Goal: Task Accomplishment & Management: Manage account settings

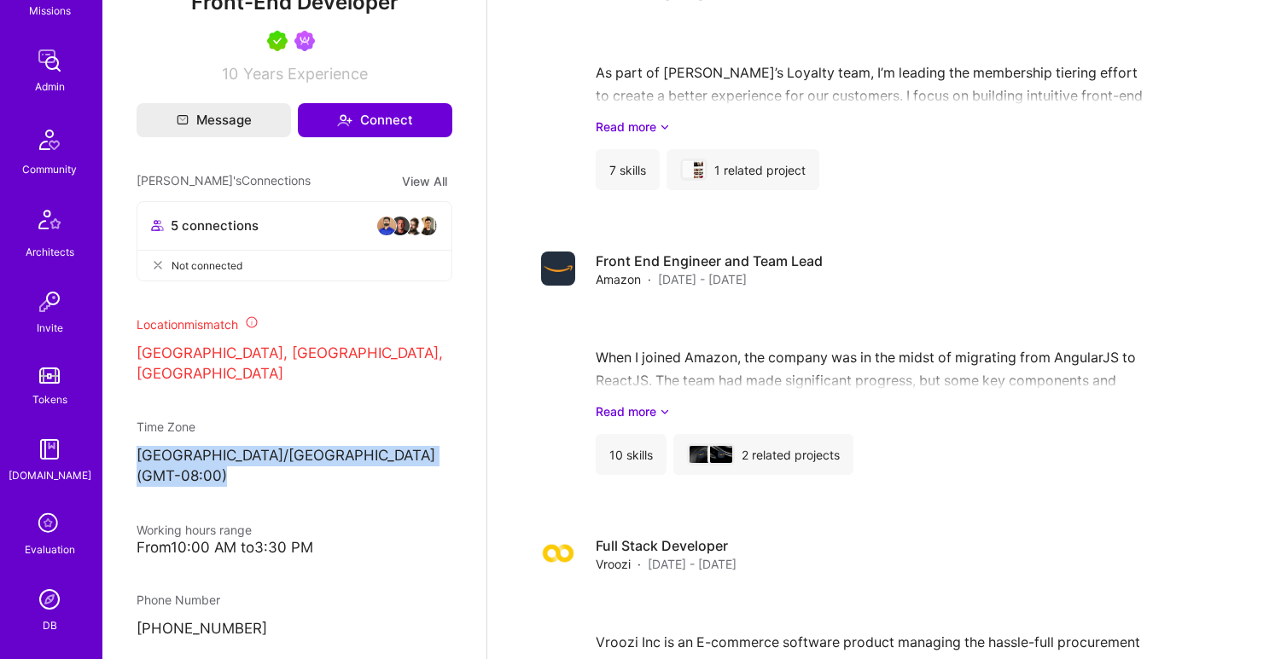
scroll to position [335, 0]
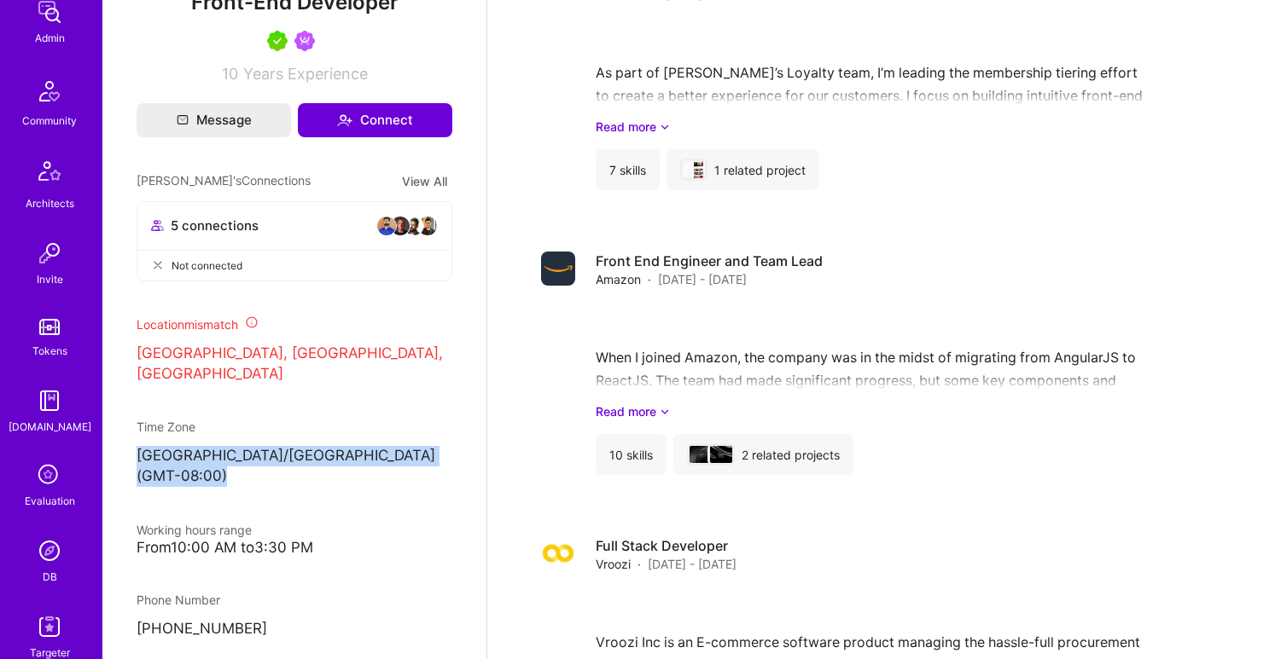
click at [40, 547] on img at bounding box center [49, 551] width 34 height 34
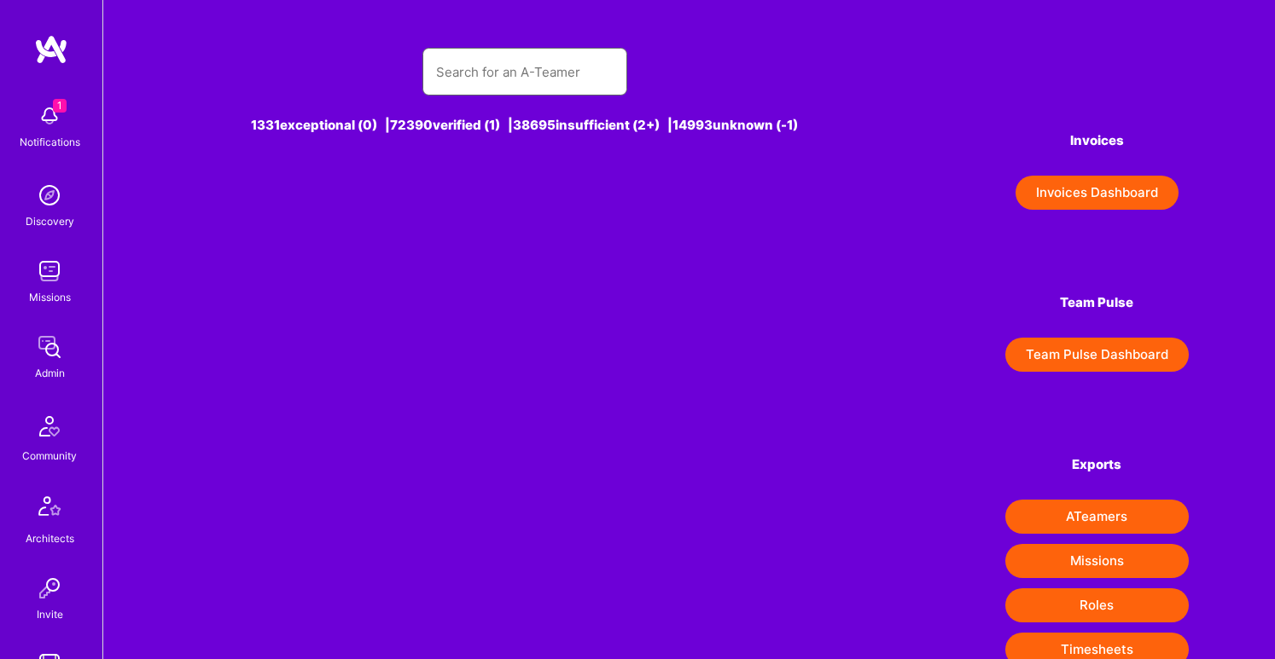
click at [554, 70] on input "text" at bounding box center [524, 72] width 177 height 44
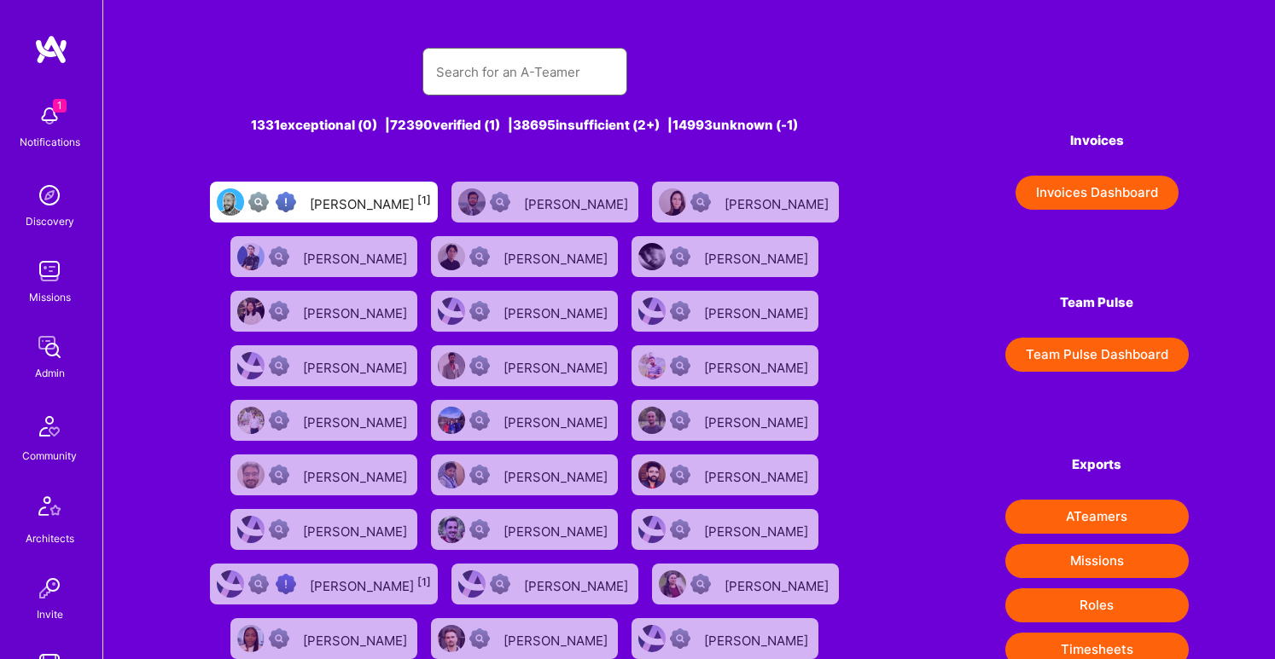
paste input "[EMAIL_ADDRESS][DOMAIN_NAME]"
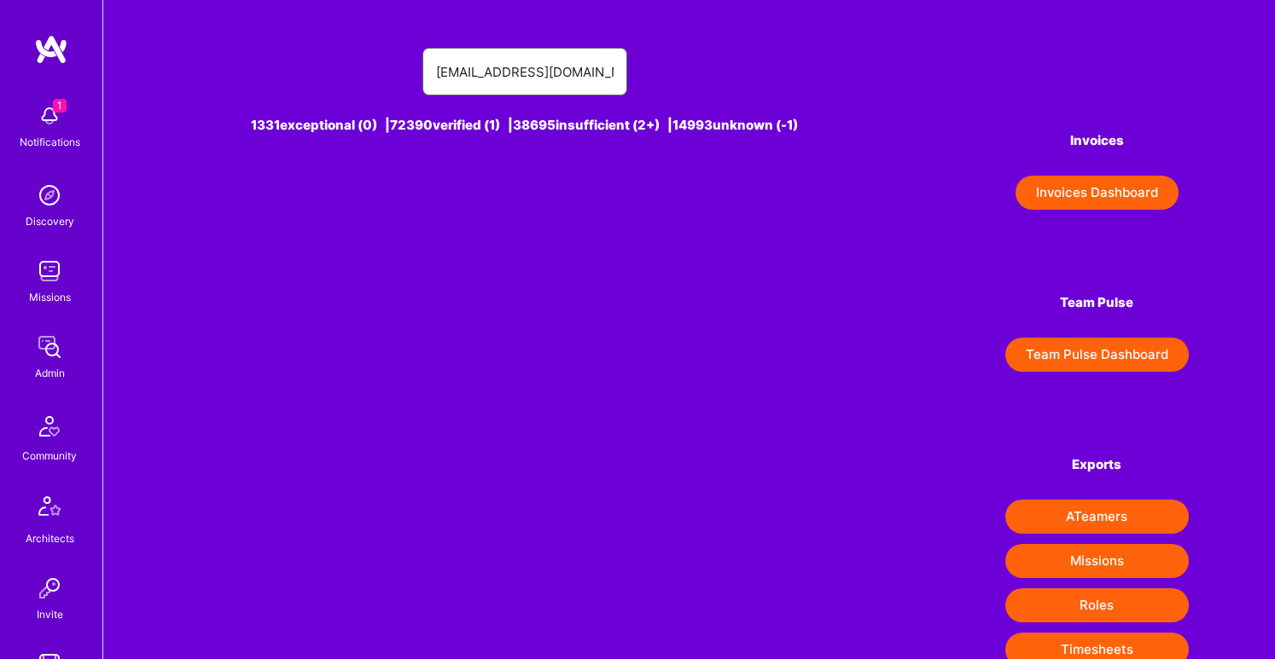
click at [436, 76] on input "[EMAIL_ADDRESS][DOMAIN_NAME]" at bounding box center [524, 72] width 177 height 44
click at [439, 74] on input "[EMAIL_ADDRESS][DOMAIN_NAME]" at bounding box center [524, 72] width 177 height 44
type input "[EMAIL_ADDRESS][DOMAIN_NAME]"
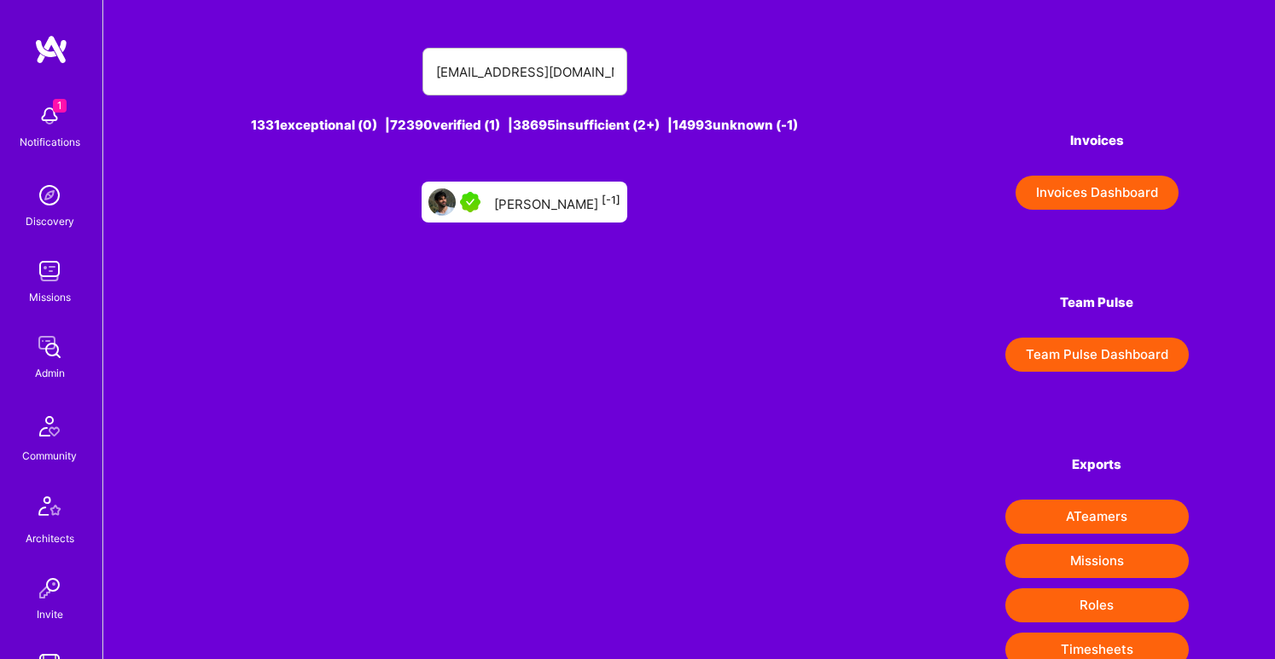
click at [567, 198] on div "[PERSON_NAME] [-1]" at bounding box center [557, 202] width 126 height 22
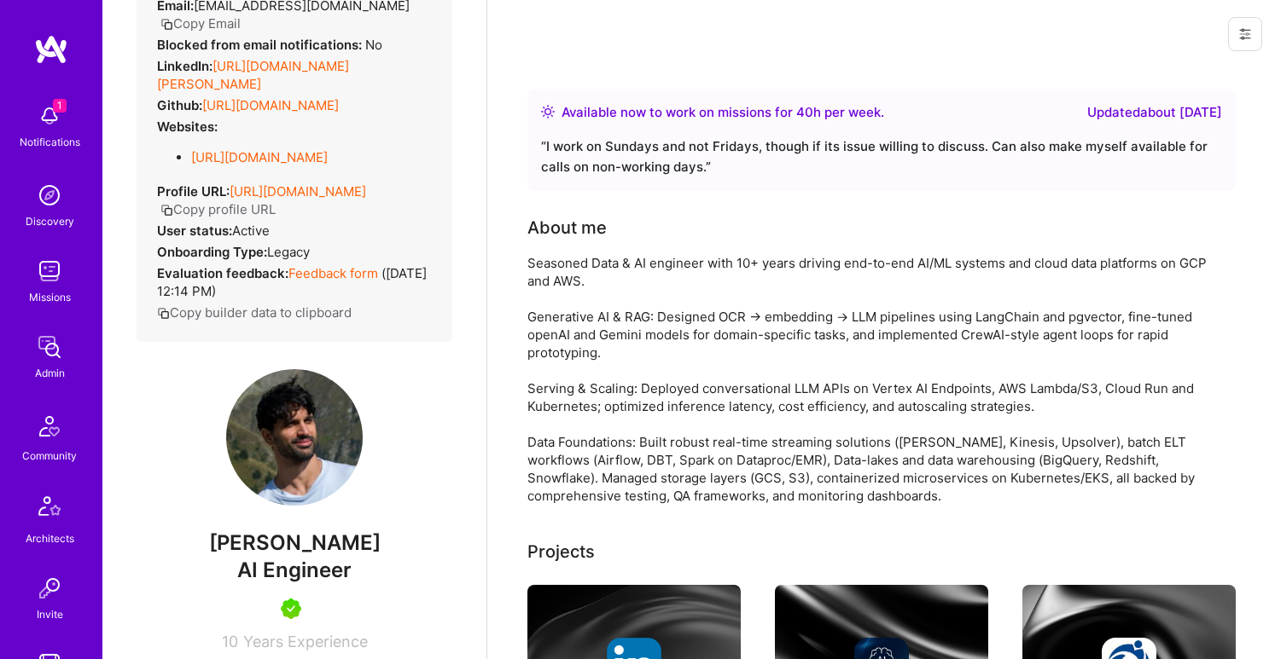
scroll to position [228, 0]
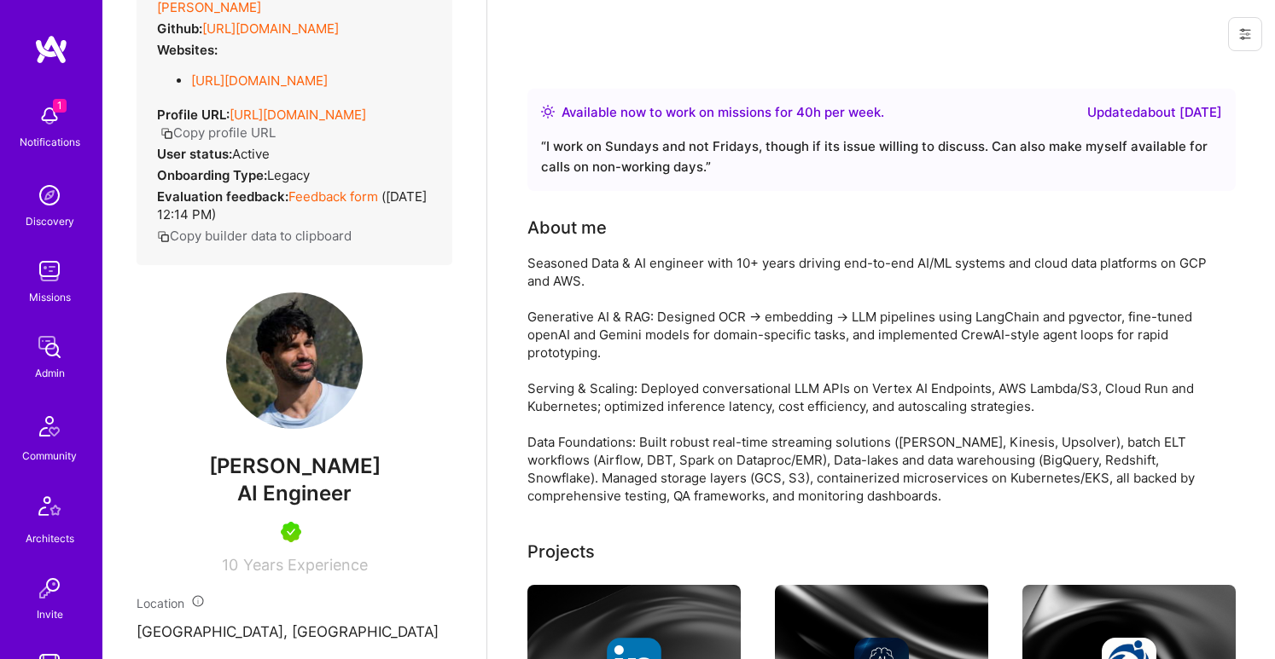
click at [303, 481] on span "AI Engineer" at bounding box center [294, 493] width 114 height 25
copy span "AI Engineer"
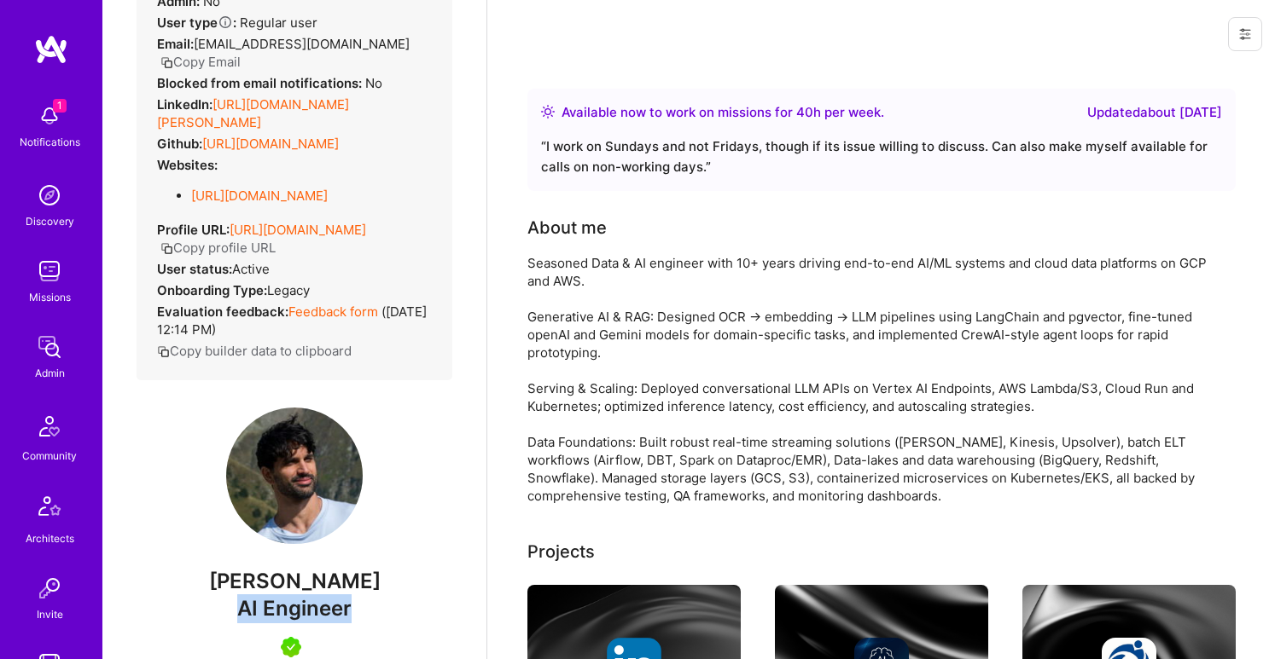
scroll to position [0, 0]
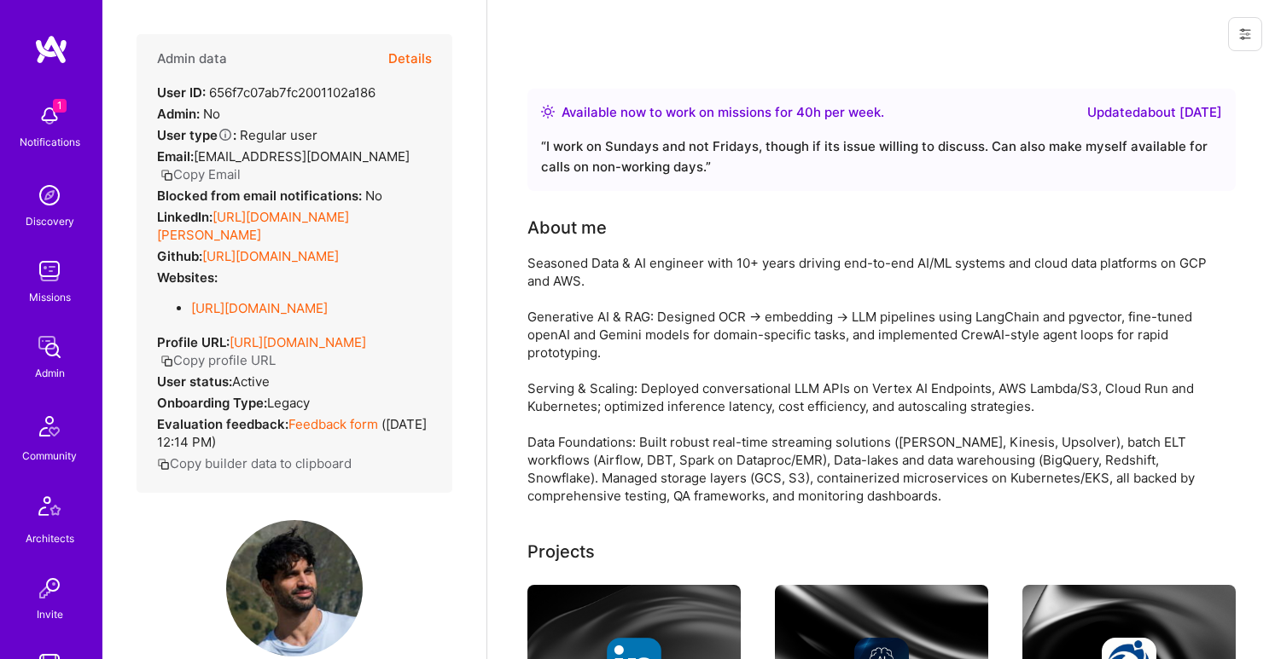
drag, startPoint x: 212, startPoint y: 195, endPoint x: 444, endPoint y: 202, distance: 231.3
click at [444, 202] on div "Admin data Details User ID: 656f7c07ab7fc2001102a186 Admin: No User type Regula…" at bounding box center [295, 263] width 316 height 459
copy div "[URL][DOMAIN_NAME][PERSON_NAME]"
click at [415, 52] on button "Details" at bounding box center [410, 58] width 44 height 49
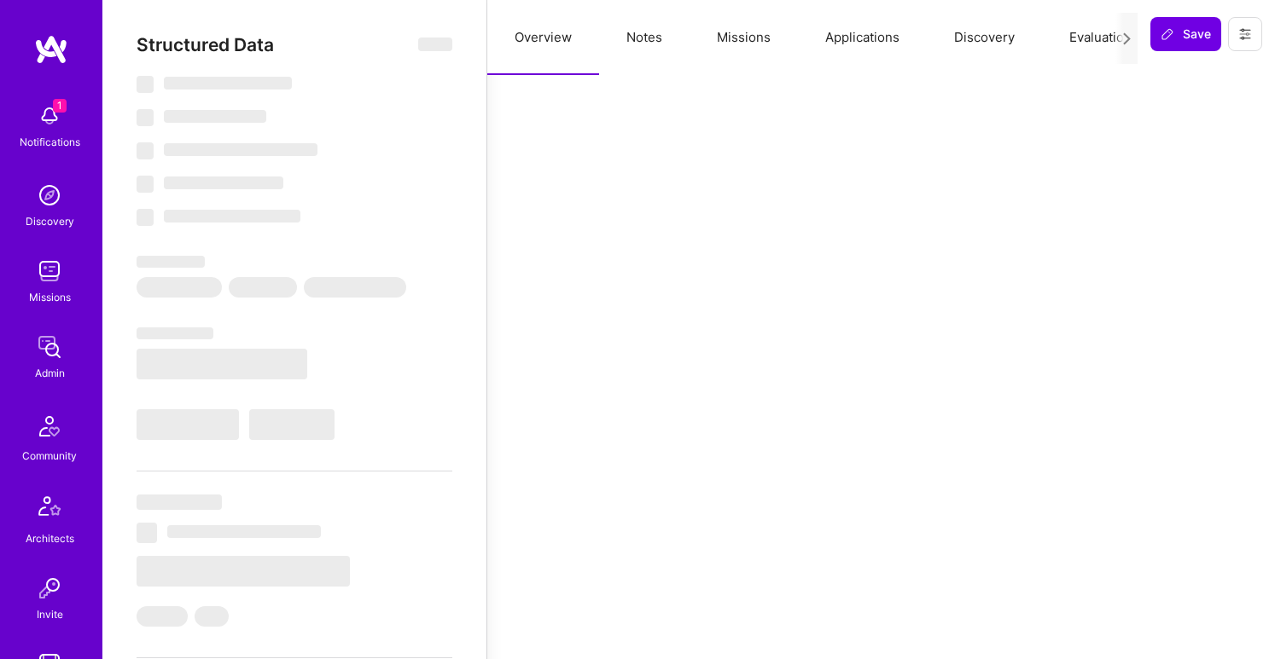
click at [644, 44] on button "Notes" at bounding box center [644, 37] width 90 height 75
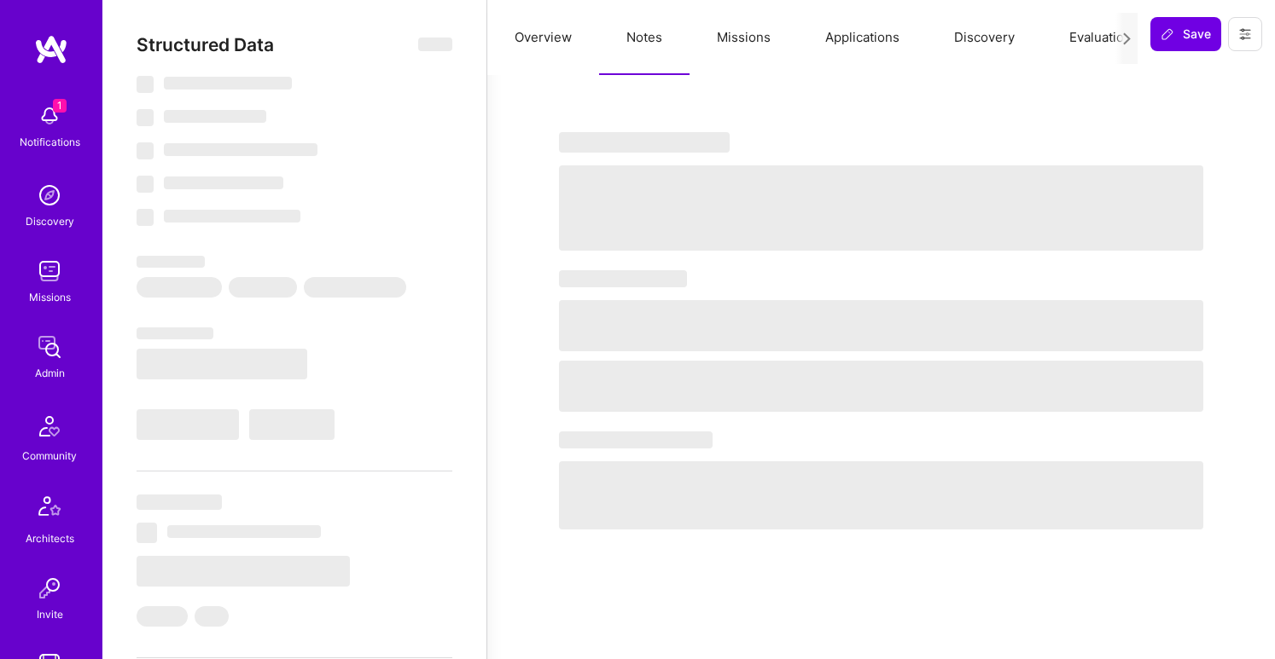
select select "Right Now"
select select "5"
select select "4"
select select "7"
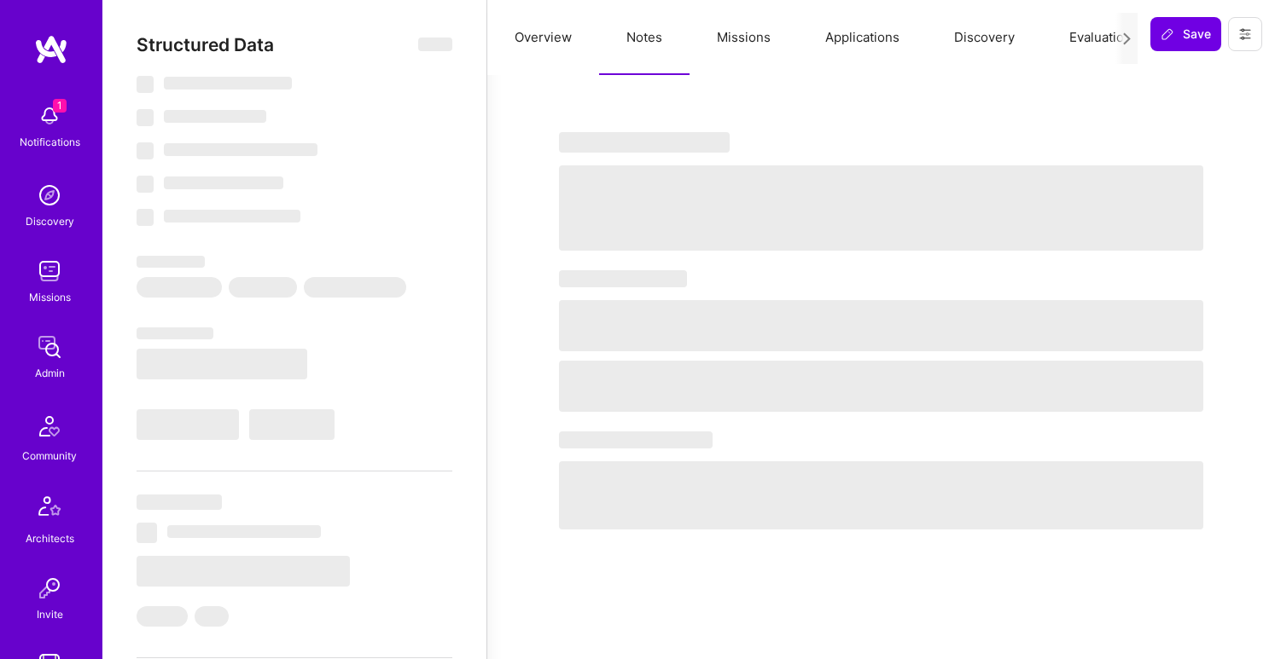
select select "IL"
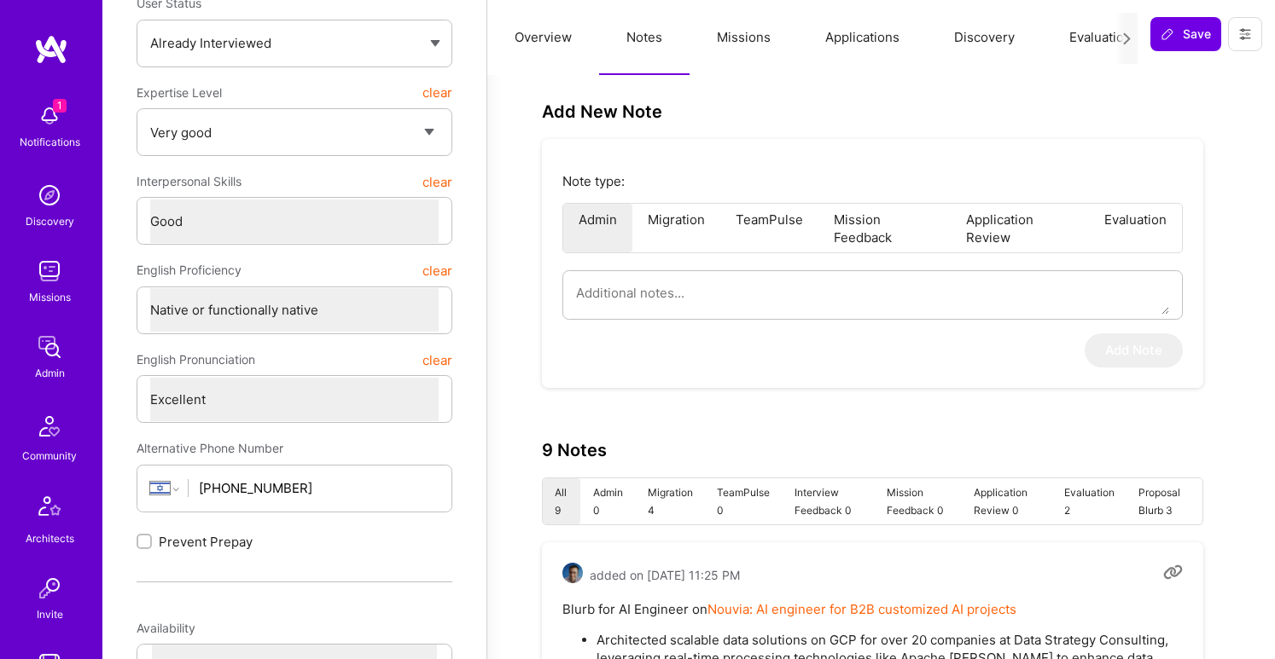
scroll to position [300, 0]
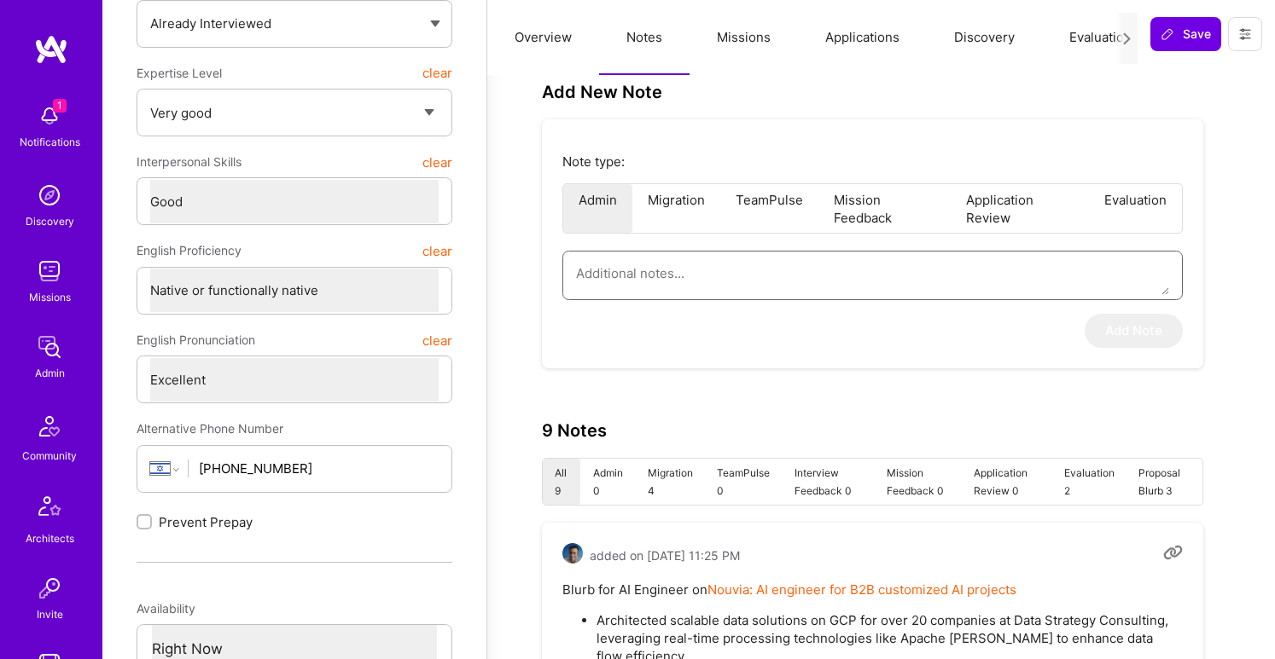
click at [742, 274] on textarea at bounding box center [872, 274] width 593 height 44
paste textarea "This summary is based on [PERSON_NAME]’s application to join the AI/ML Guild, s…"
type textarea "x"
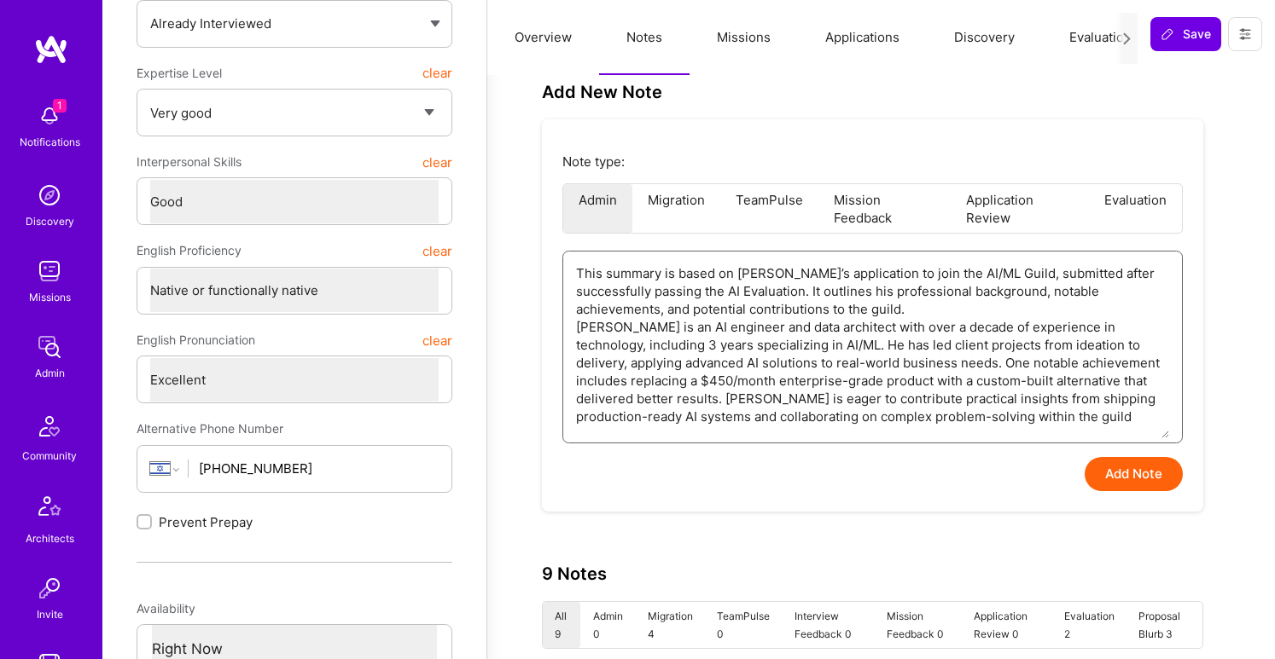
click at [1002, 390] on textarea "This summary is based on [PERSON_NAME]’s application to join the AI/ML Guild, s…" at bounding box center [872, 345] width 593 height 187
type textarea "This summary is based on [PERSON_NAME]’s application to join the AI/ML Guild, s…"
type textarea "x"
type textarea "This summary is based on [PERSON_NAME]’s application to join the AI/ML Guild, s…"
click at [1129, 478] on button "Add Note" at bounding box center [1133, 474] width 98 height 34
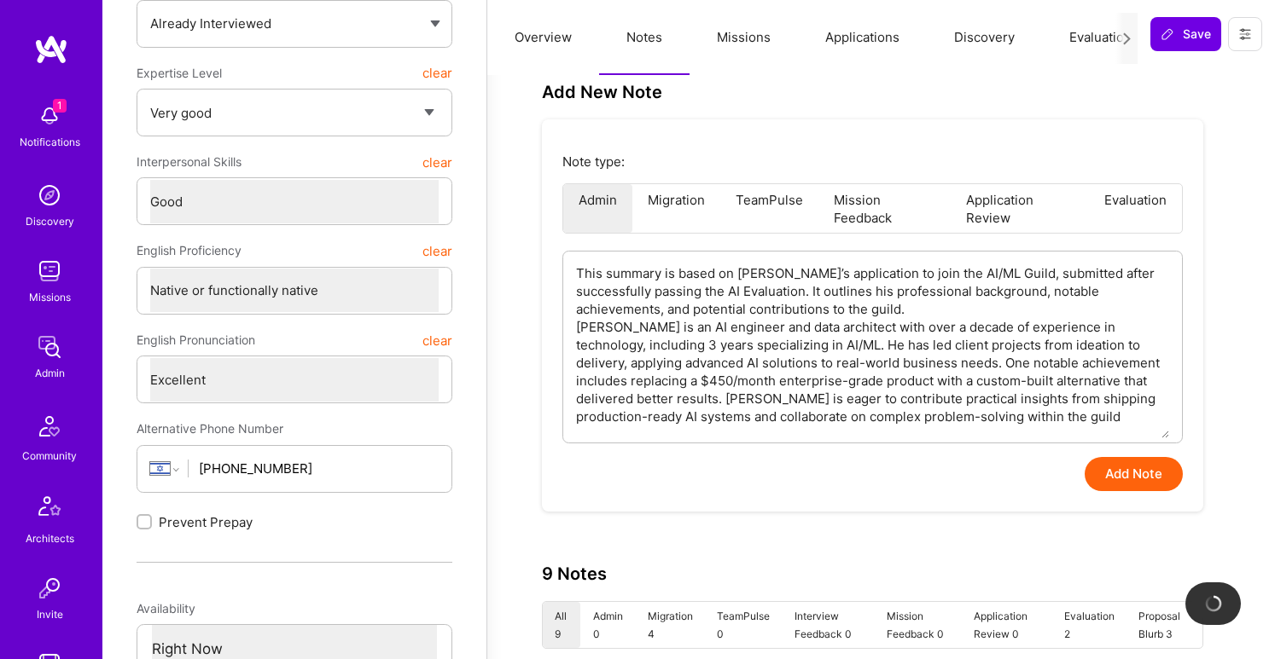
type textarea "x"
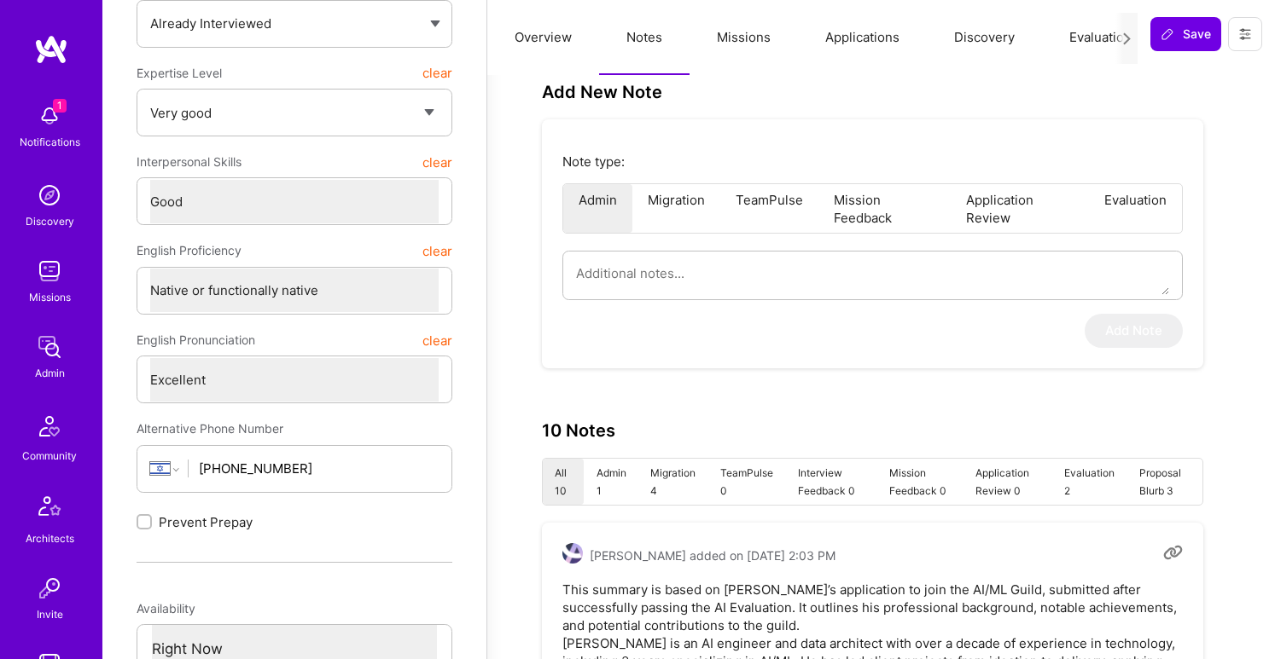
click at [1087, 36] on button "Evaluation" at bounding box center [1100, 37] width 117 height 75
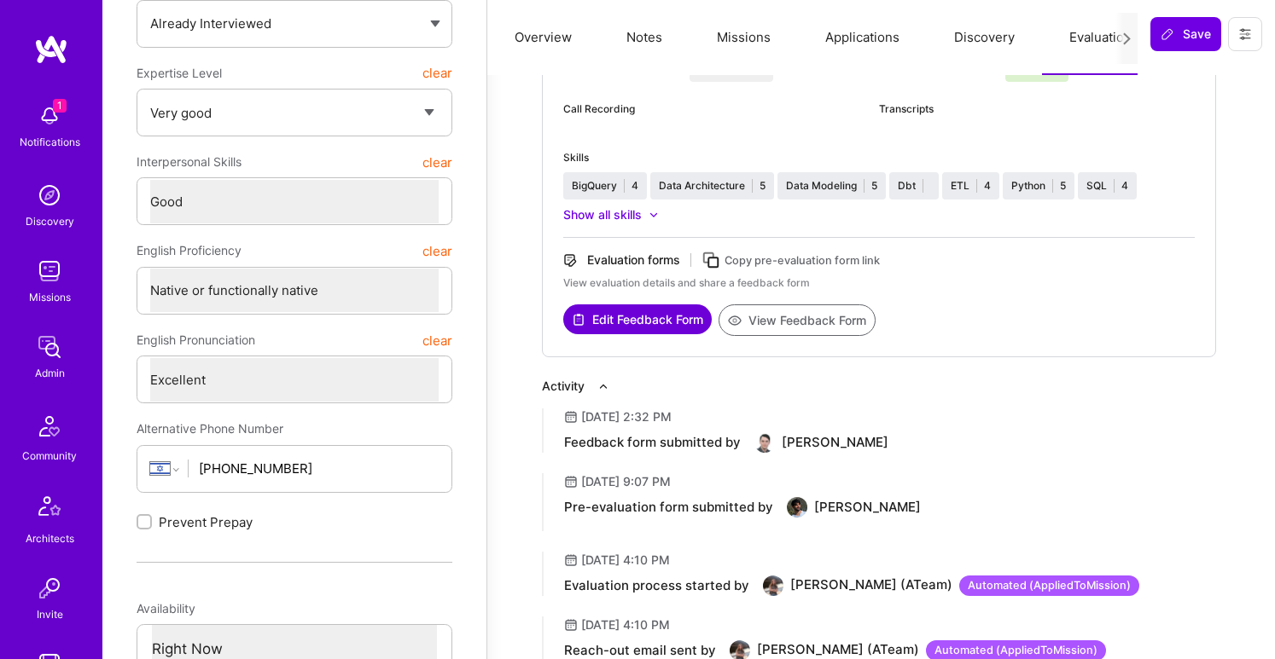
click at [790, 342] on div "Interview Info Interviewer [PERSON_NAME] Interview Date [DATE] Evaluation Type …" at bounding box center [879, 113] width 674 height 488
click at [790, 334] on button "View Feedback Form" at bounding box center [796, 321] width 157 height 32
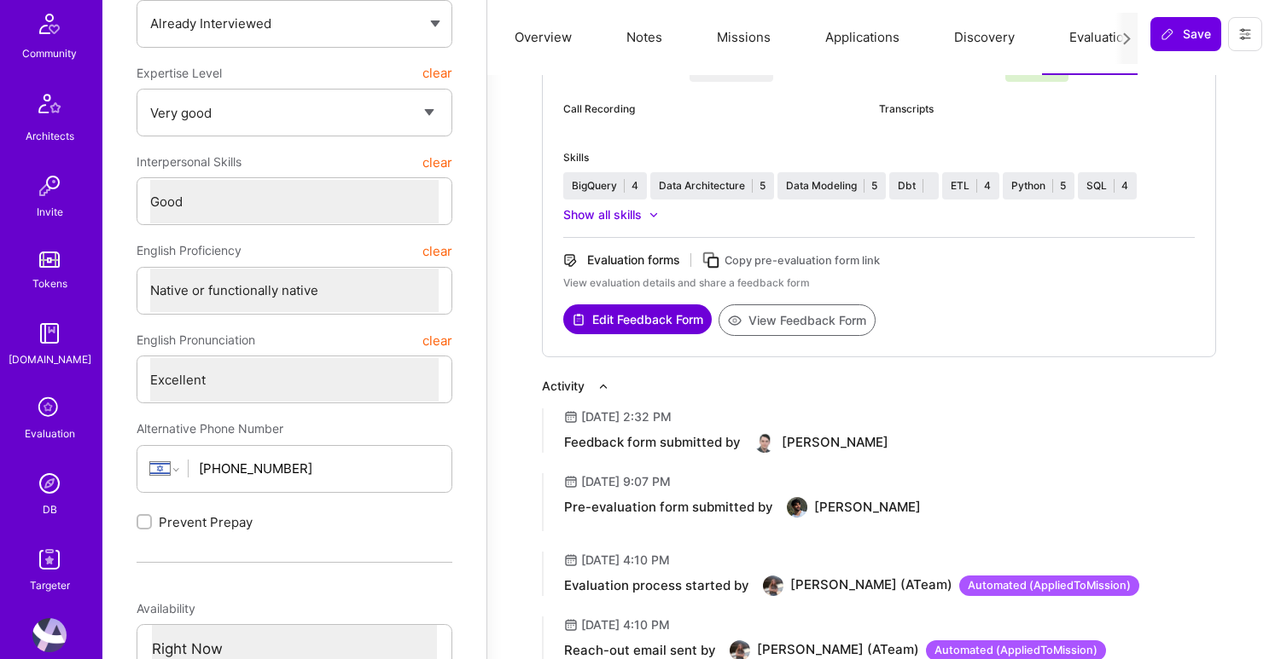
scroll to position [430, 0]
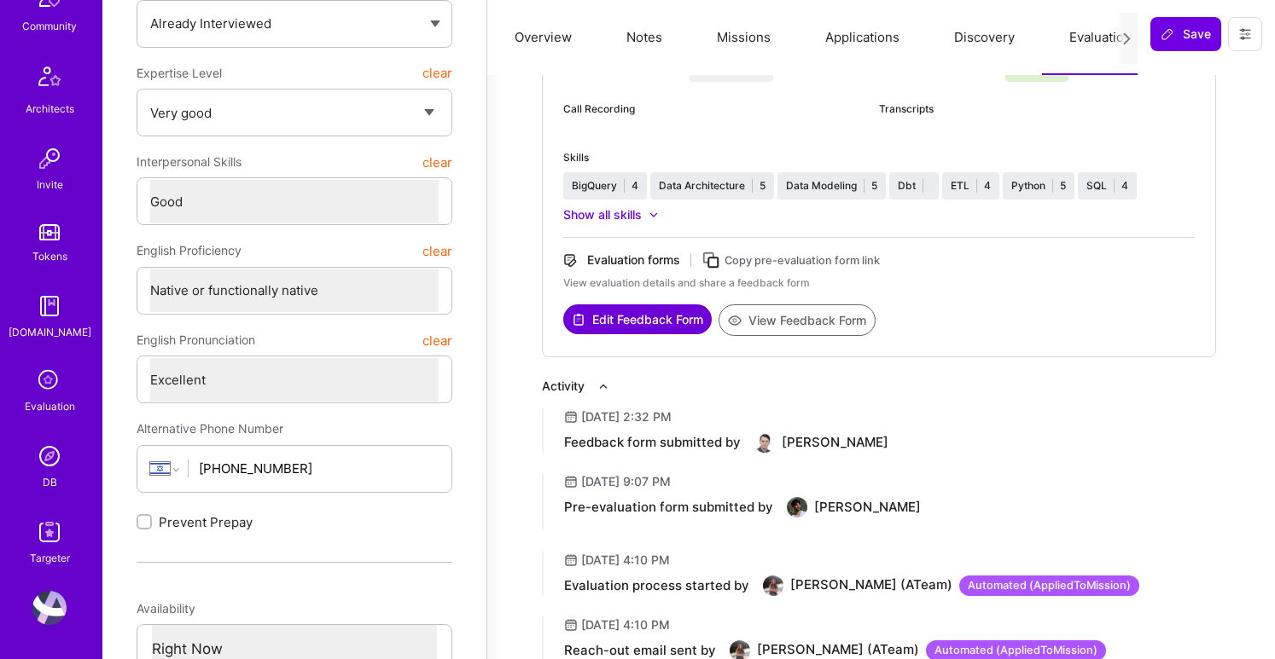
click at [60, 455] on img at bounding box center [49, 456] width 34 height 34
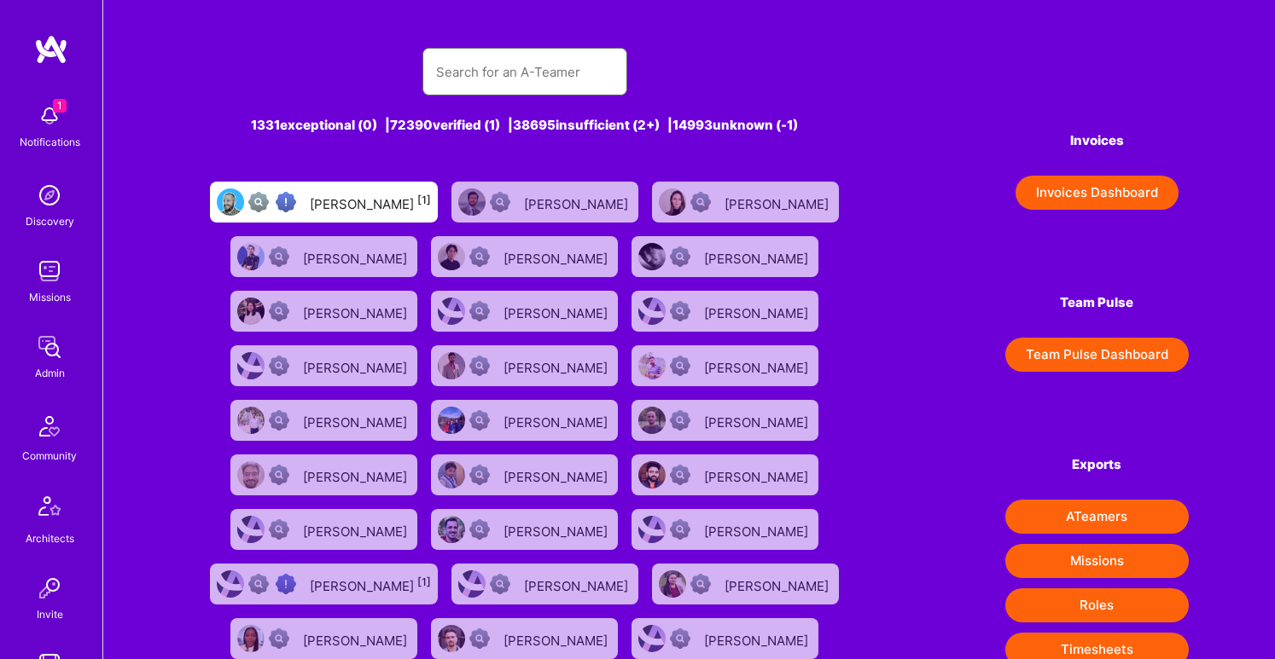
click at [555, 65] on input "text" at bounding box center [524, 72] width 177 height 44
paste input "[EMAIL_ADDRESS][DOMAIN_NAME]"
type input "[EMAIL_ADDRESS][DOMAIN_NAME]"
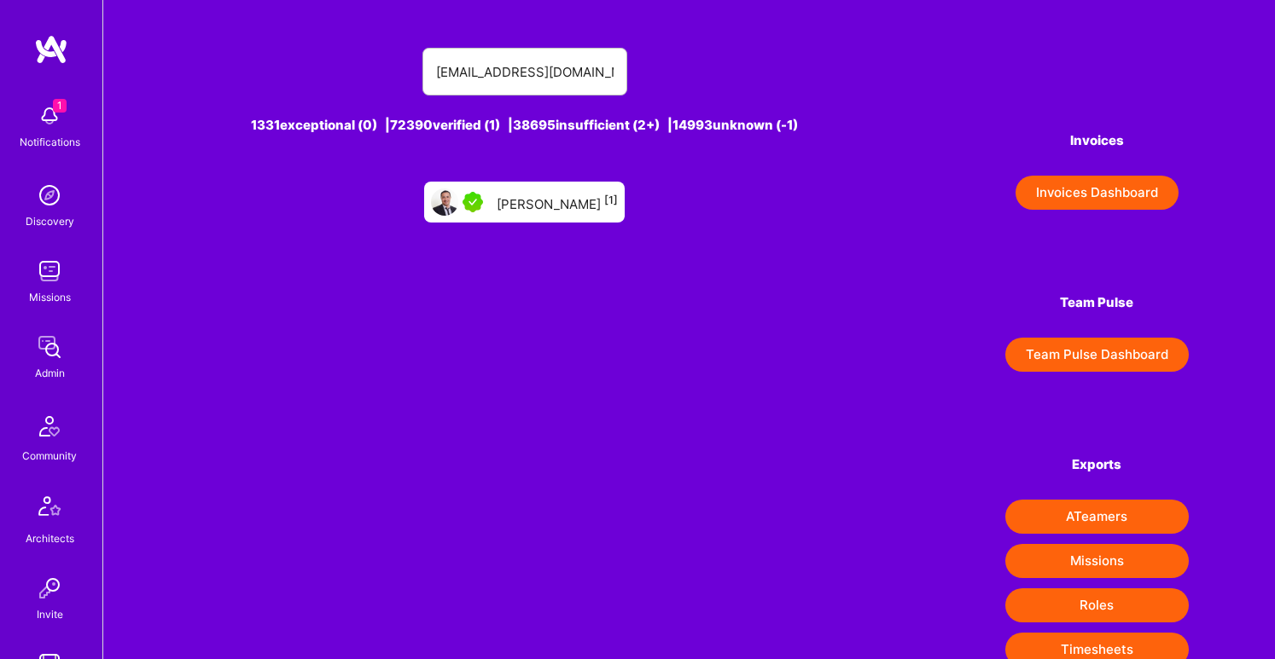
click at [565, 191] on div "[PERSON_NAME] [1]" at bounding box center [557, 202] width 121 height 22
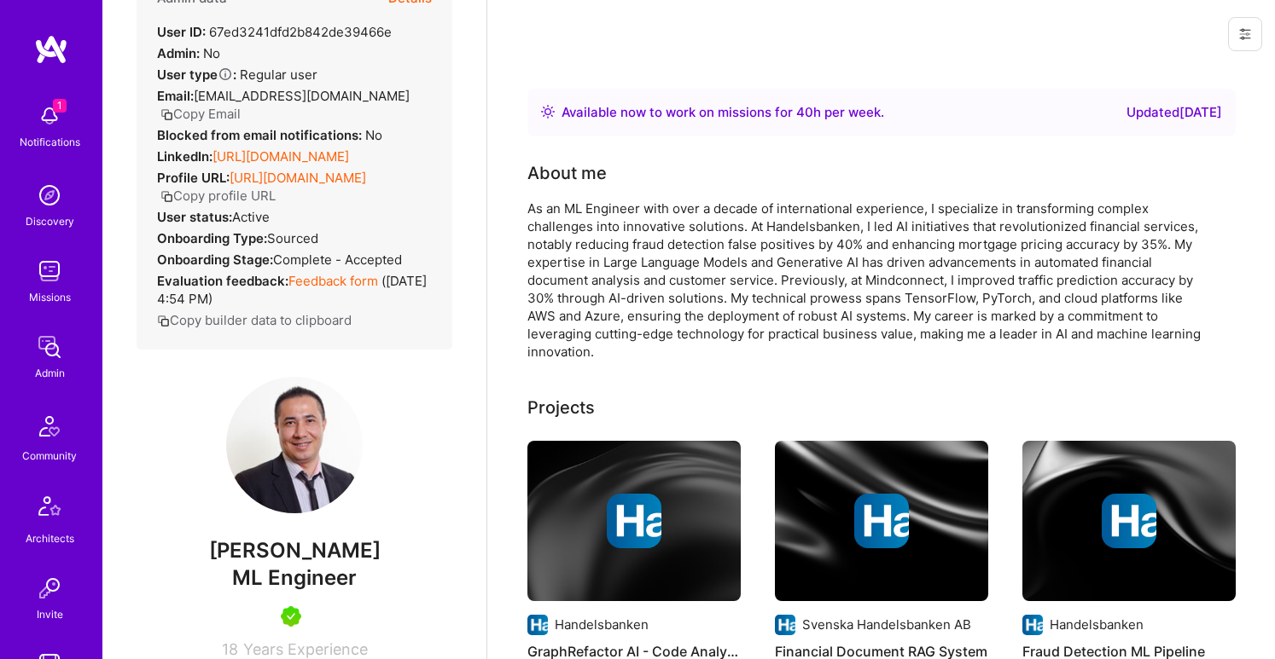
scroll to position [78, 0]
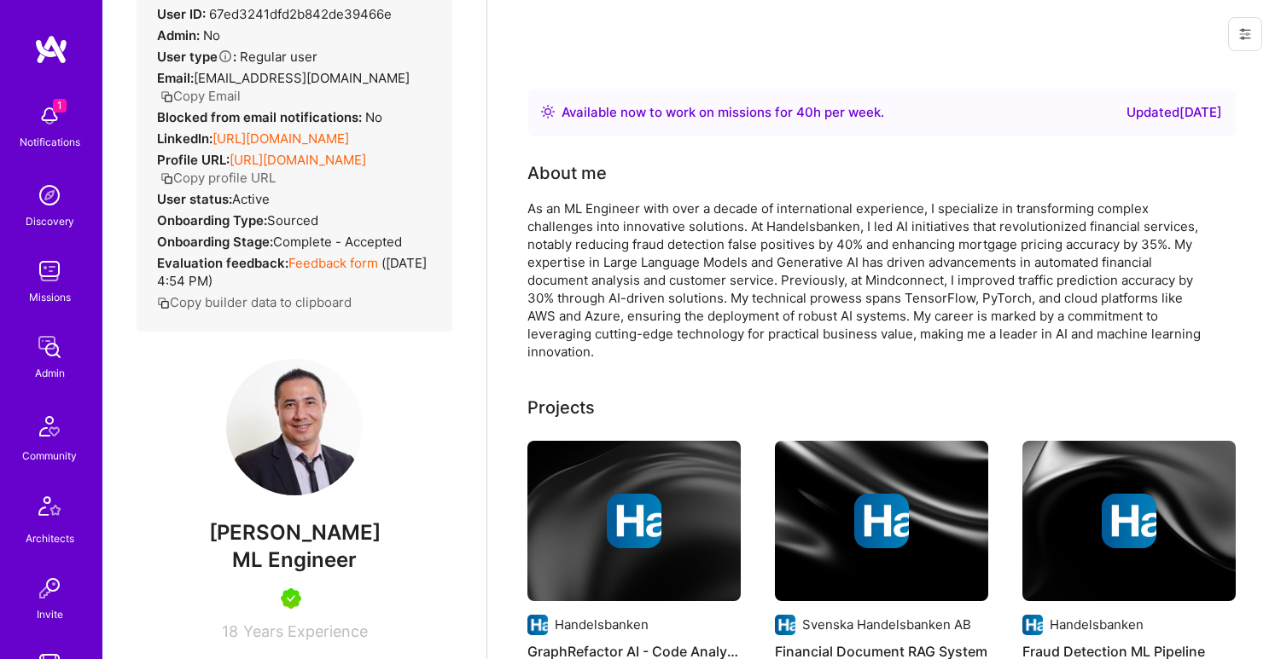
click at [289, 565] on span "ML Engineer" at bounding box center [294, 560] width 125 height 25
copy span "ML Engineer"
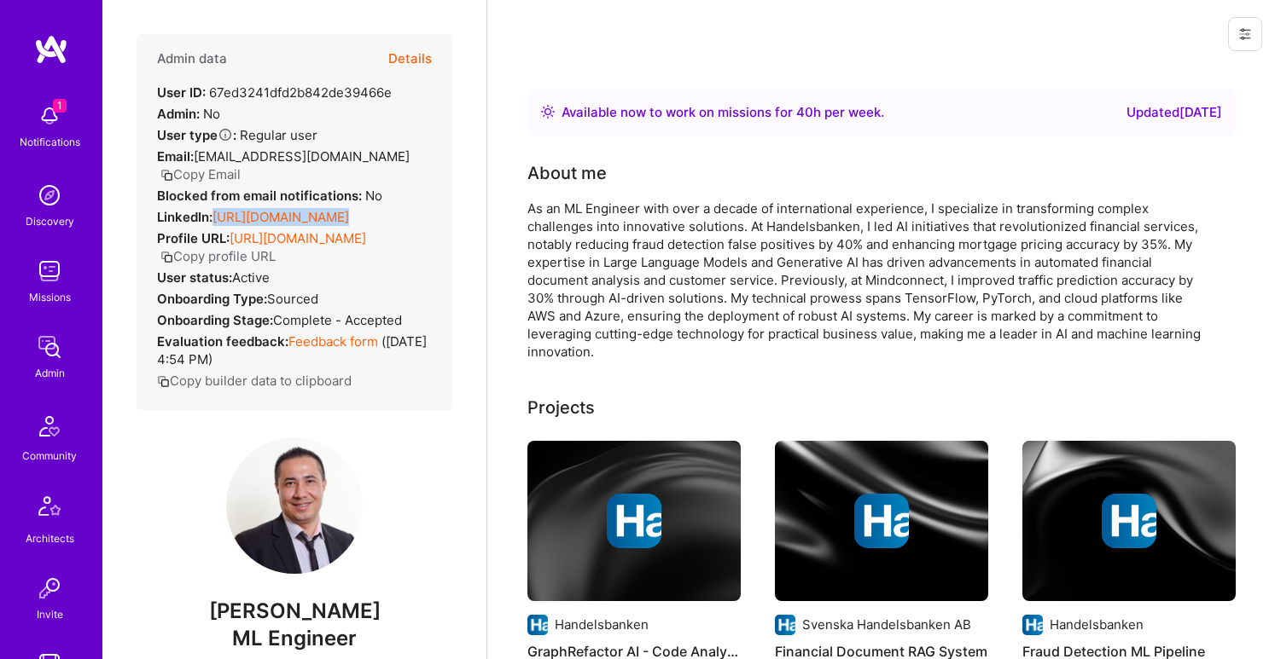
drag, startPoint x: 212, startPoint y: 199, endPoint x: 477, endPoint y: 210, distance: 265.6
click at [477, 210] on div "Admin data Details User ID: 67ed3241dfd2b842de39466e Admin: No User type Regula…" at bounding box center [294, 329] width 384 height 659
copy div "[URL][DOMAIN_NAME]"
click at [412, 58] on button "Details" at bounding box center [410, 58] width 44 height 49
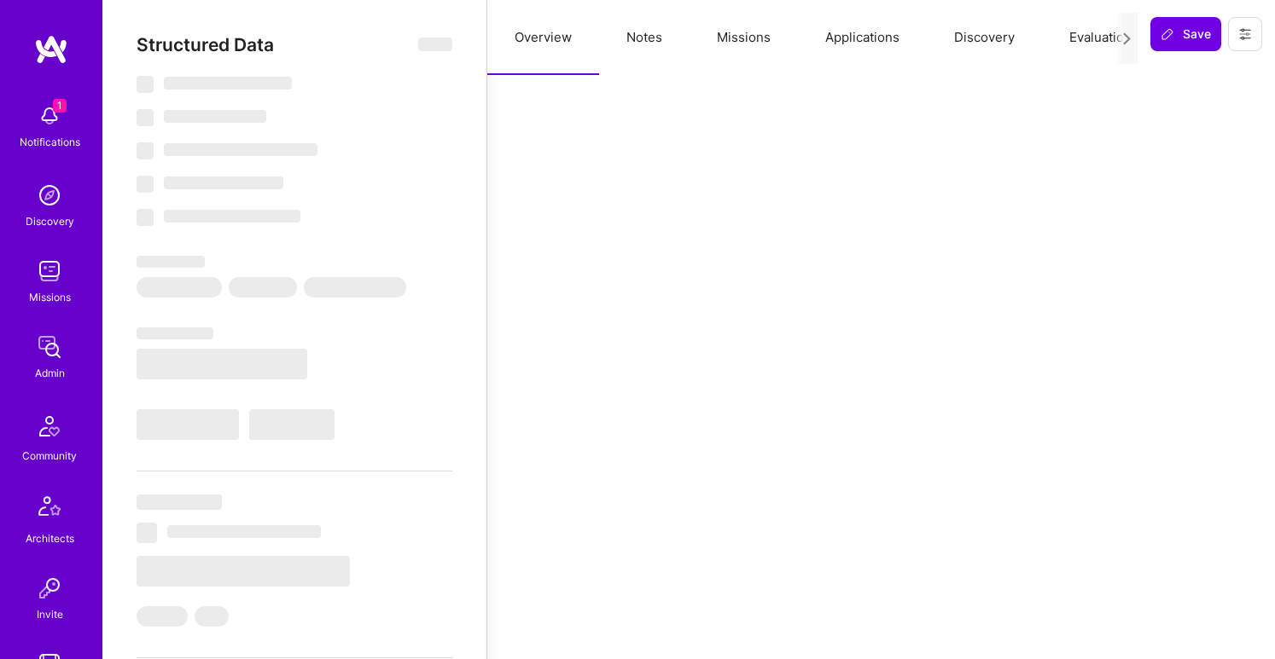
type textarea "x"
select select "Right Now"
select select "5"
select select "7"
select select "6"
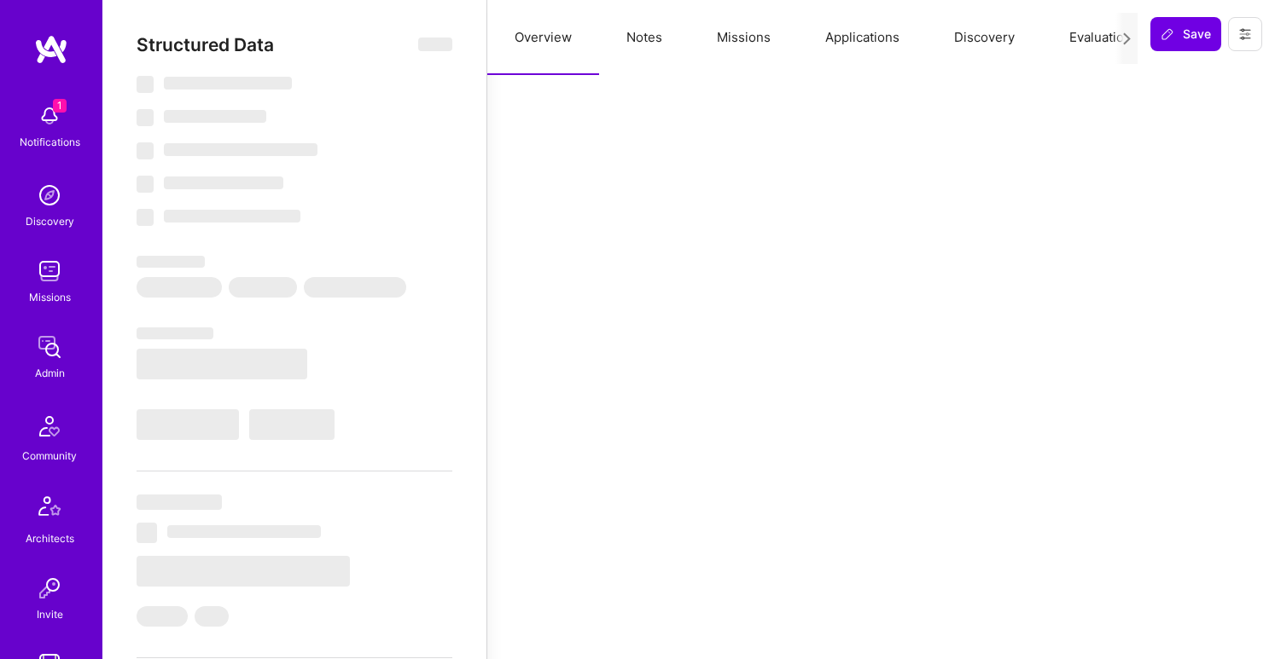
select select "7"
select select "SE"
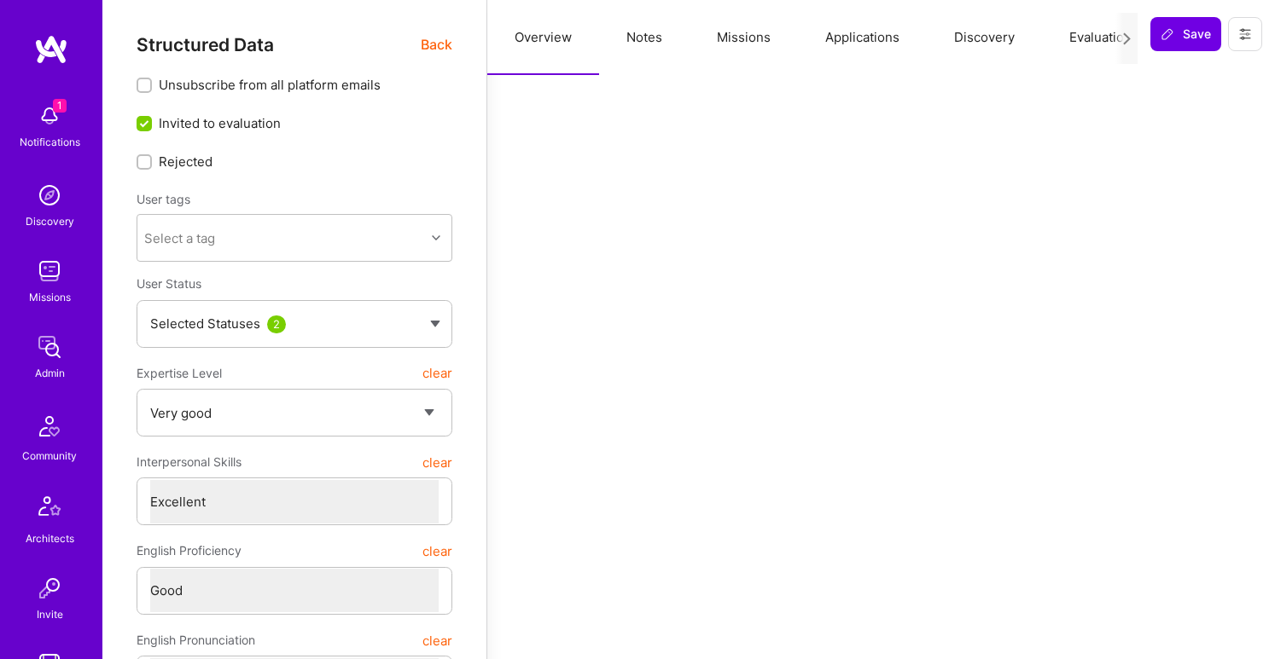
click at [639, 36] on button "Notes" at bounding box center [644, 37] width 90 height 75
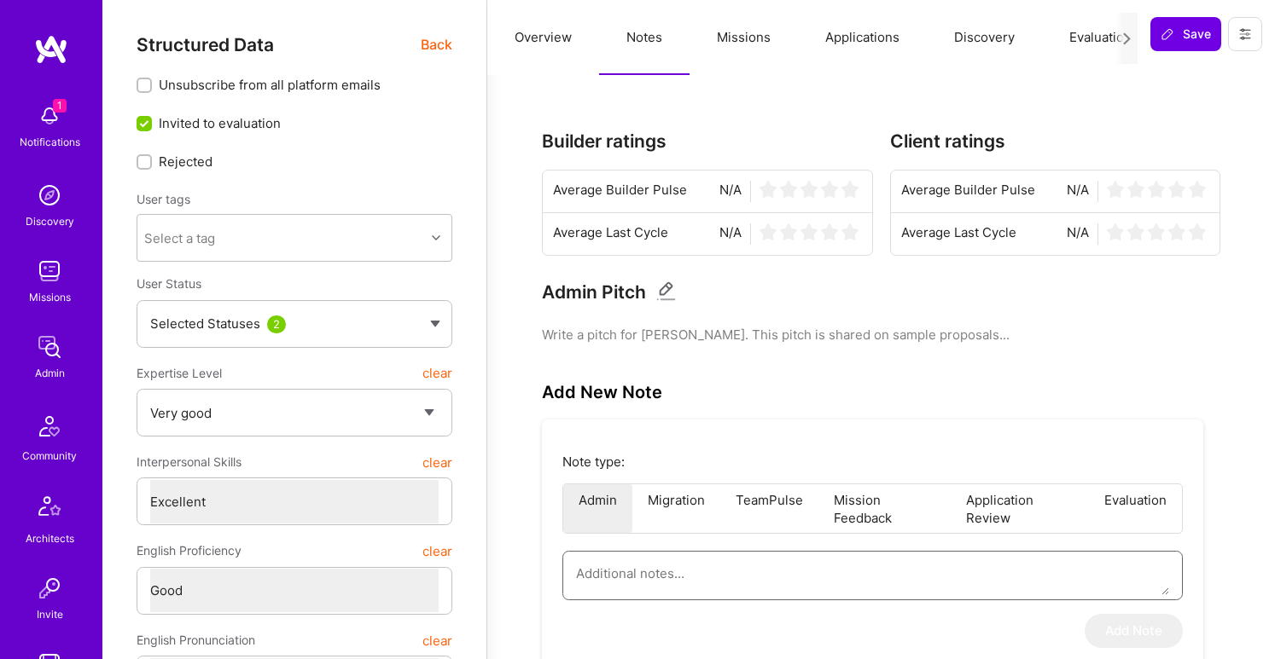
click at [618, 574] on textarea at bounding box center [872, 574] width 593 height 44
paste textarea "This summary is based on [PERSON_NAME]’s application to join the AI/ML Guild, s…"
type textarea "x"
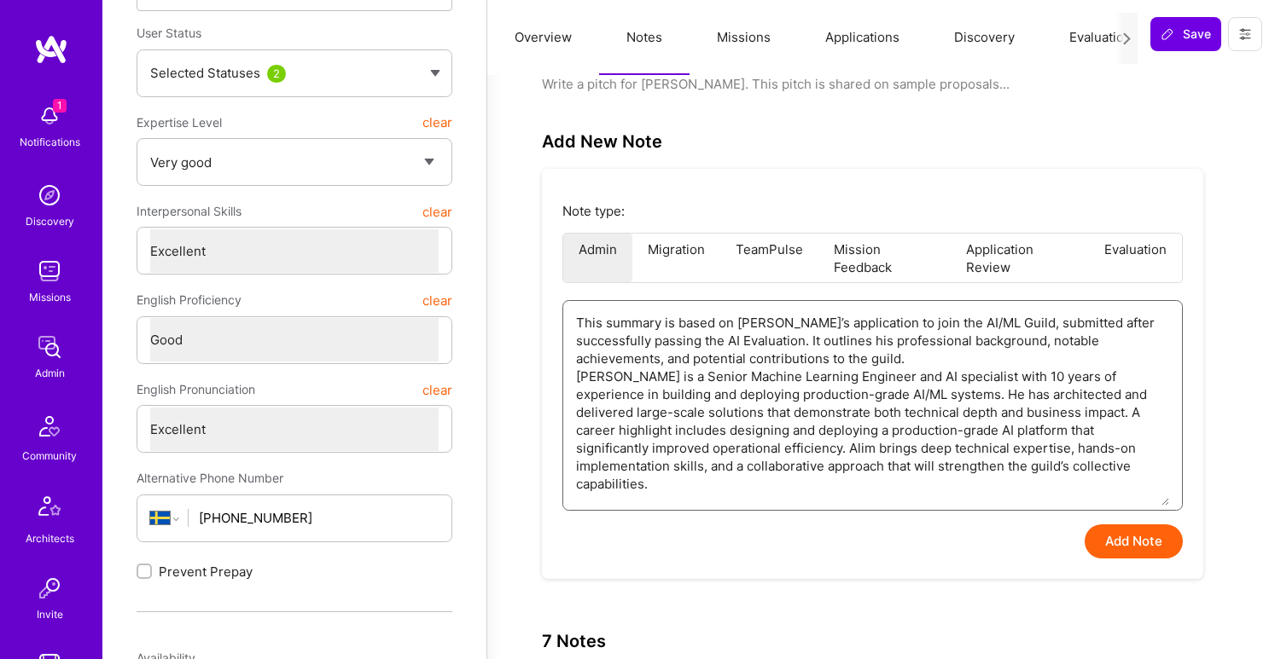
scroll to position [306, 0]
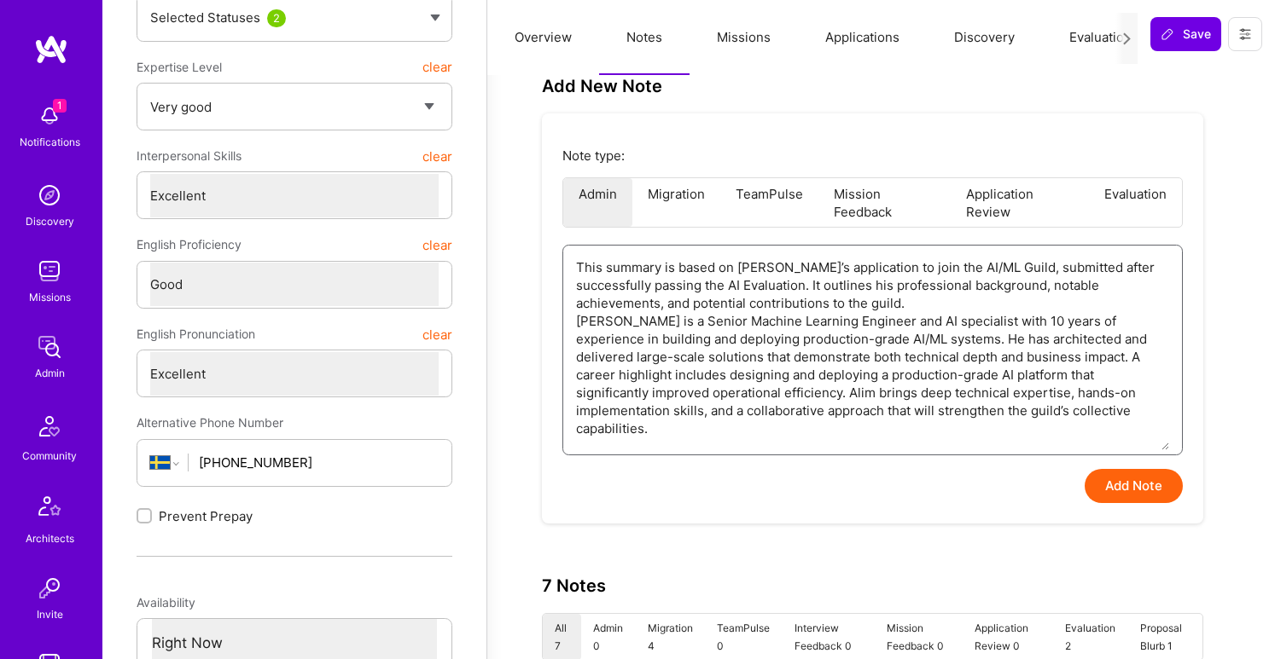
click at [915, 336] on textarea "This summary is based on [PERSON_NAME]’s application to join the AI/ML Guild, s…" at bounding box center [872, 348] width 593 height 205
click at [737, 393] on textarea "This summary is based on [PERSON_NAME]’s application to join the AI/ML Guild, s…" at bounding box center [872, 348] width 593 height 205
type textarea "This summary is based on [PERSON_NAME]’s application to join the AI/ML Guild, s…"
click at [1114, 493] on button "Add Note" at bounding box center [1133, 486] width 98 height 34
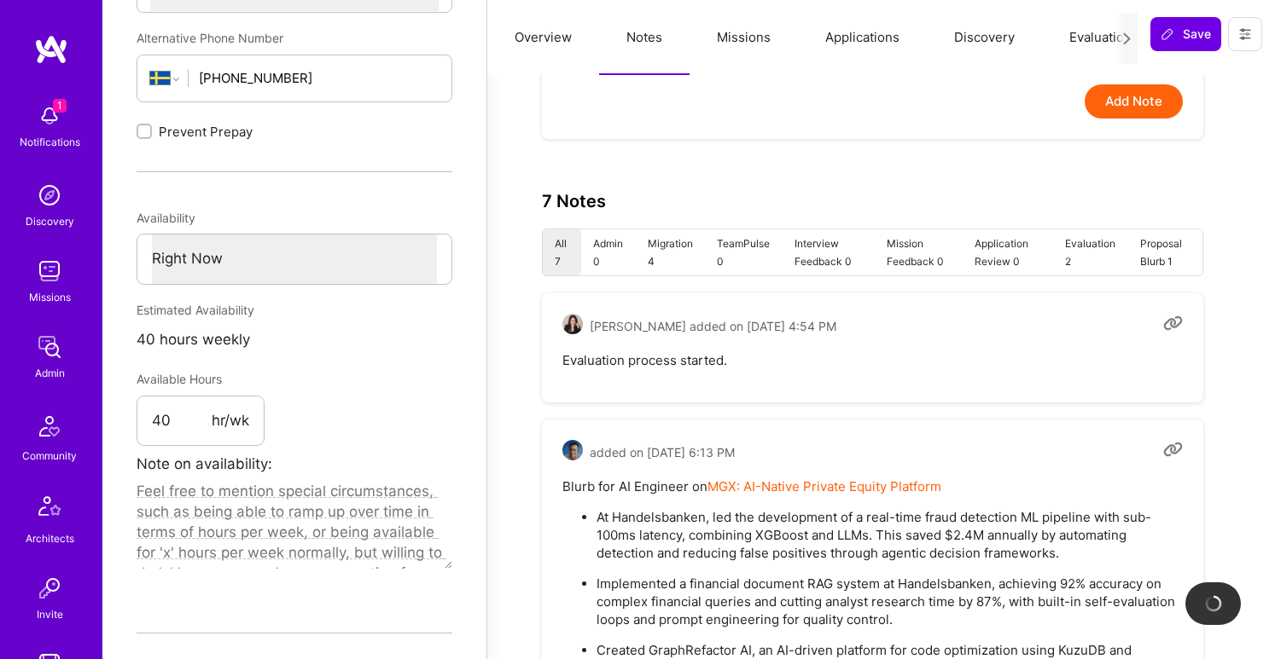
scroll to position [713, 0]
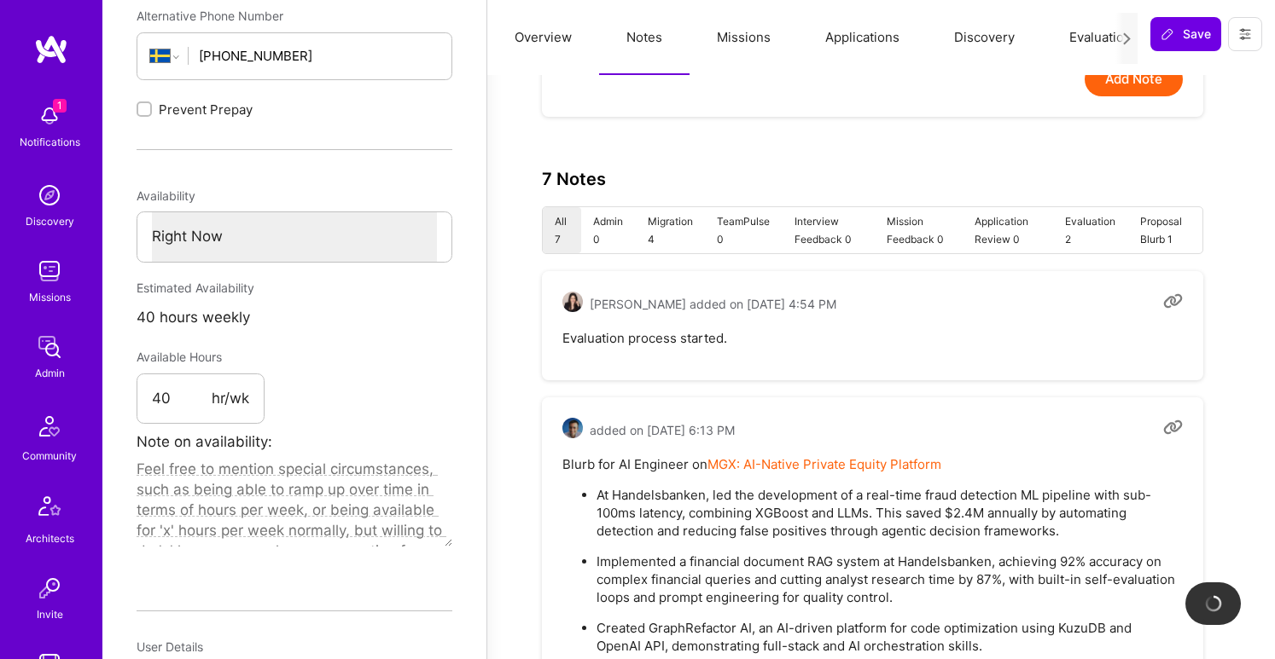
type textarea "x"
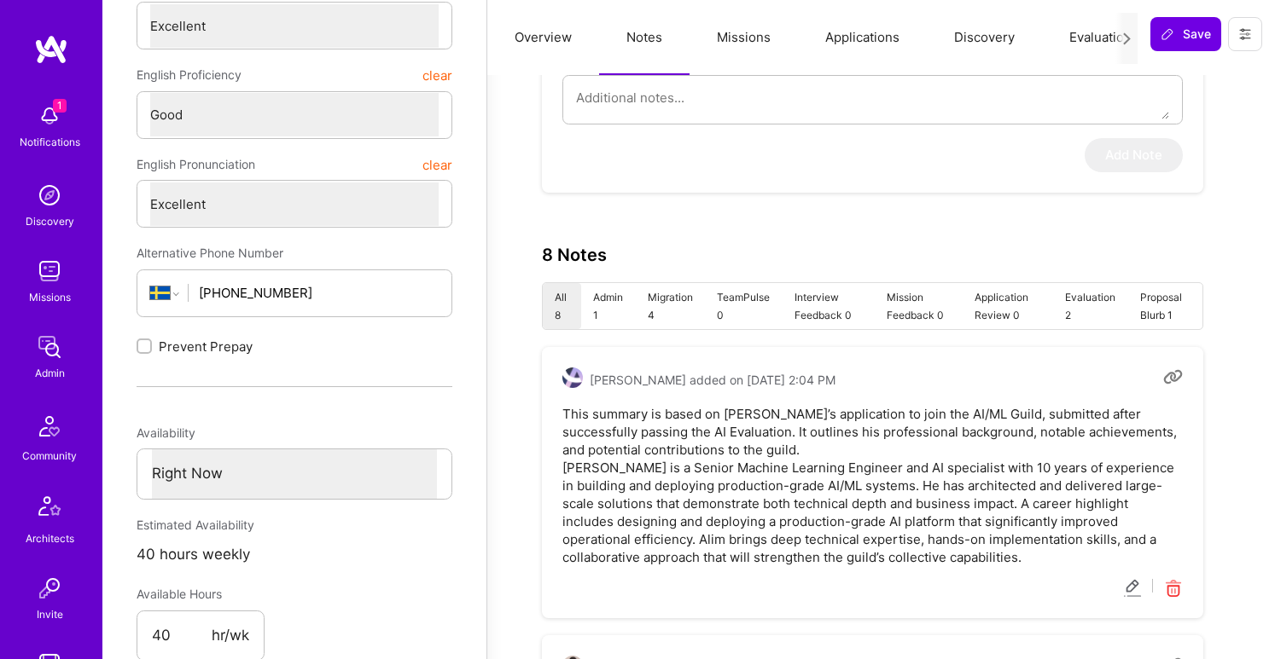
scroll to position [447, 0]
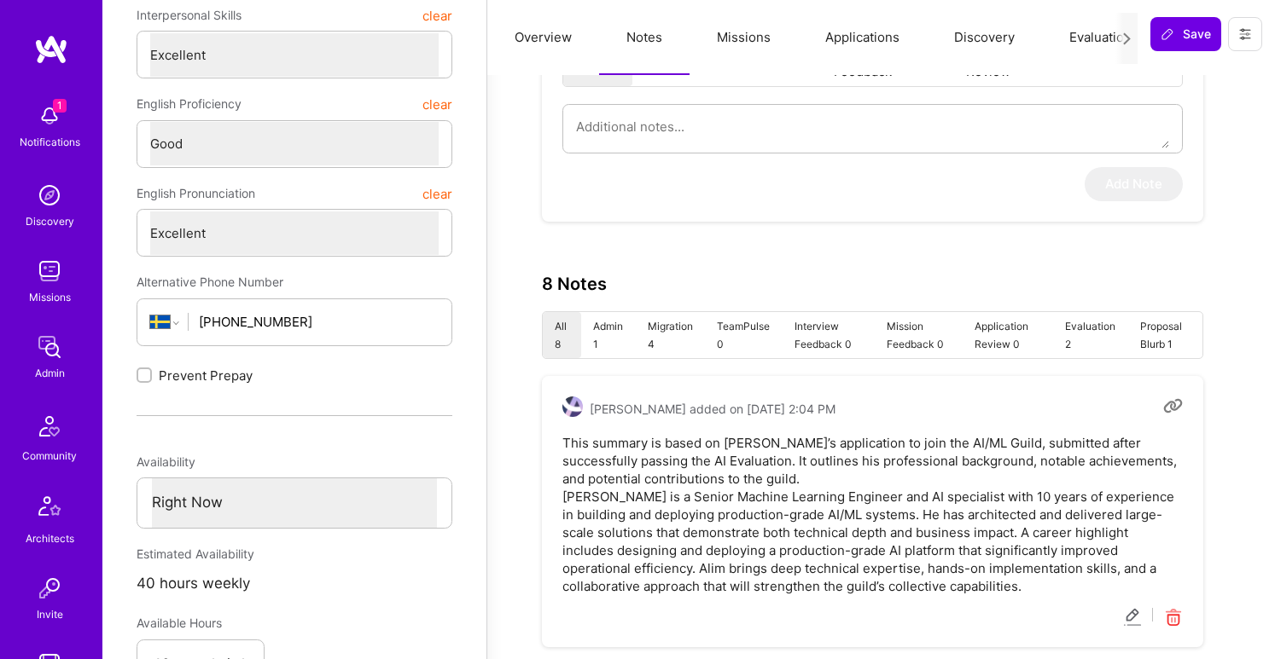
click at [1098, 39] on button "Evaluation" at bounding box center [1100, 37] width 117 height 75
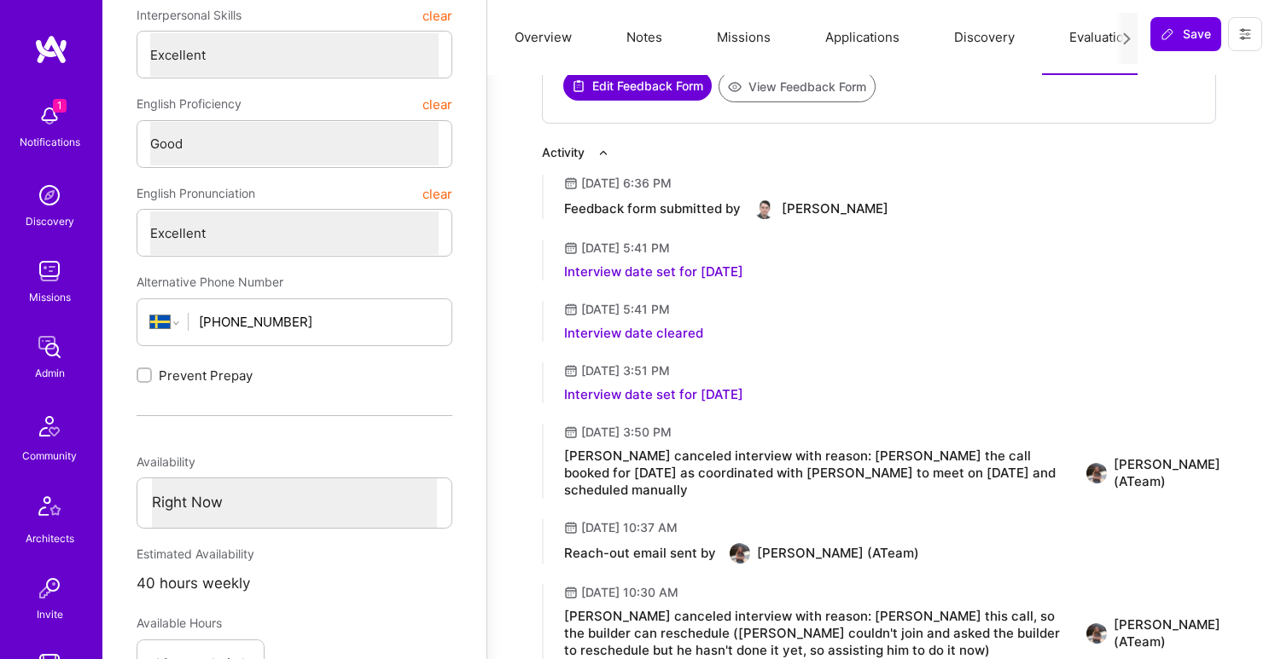
click at [846, 90] on button "View Feedback Form" at bounding box center [796, 87] width 157 height 32
